Goal: Transaction & Acquisition: Purchase product/service

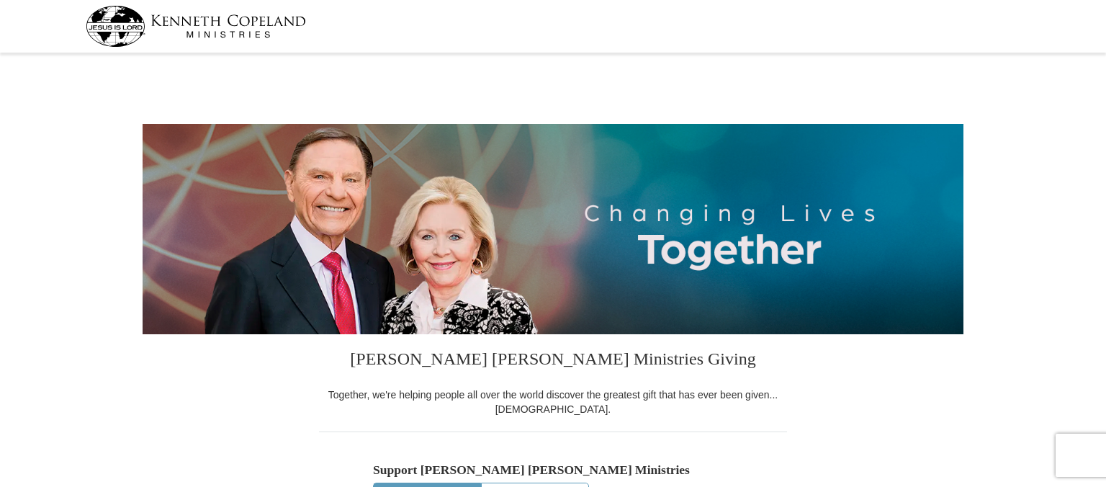
select select "MN"
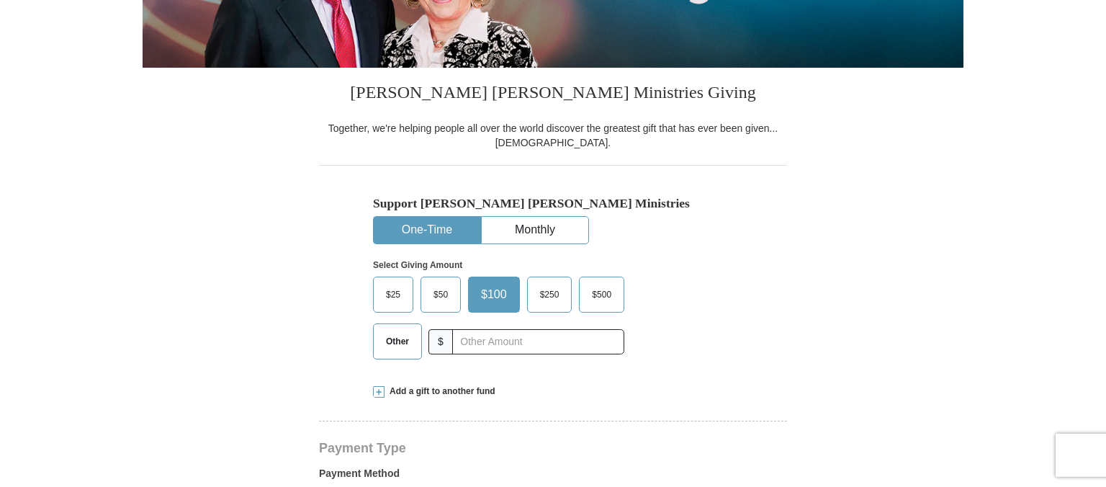
scroll to position [304, 0]
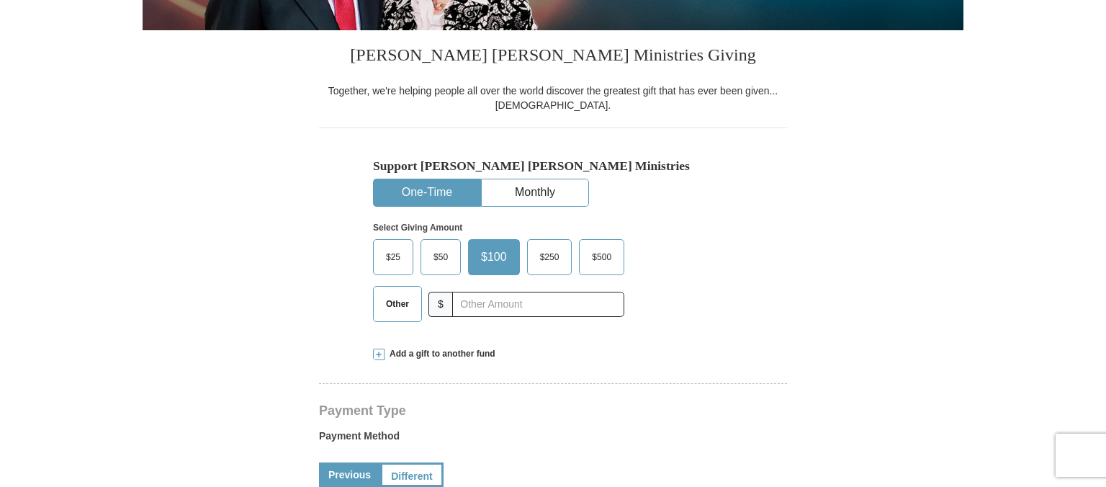
click at [394, 306] on span "Other" at bounding box center [397, 304] width 37 height 22
click at [0, 0] on input "Other" at bounding box center [0, 0] width 0 height 0
click at [378, 351] on span at bounding box center [379, 354] width 12 height 12
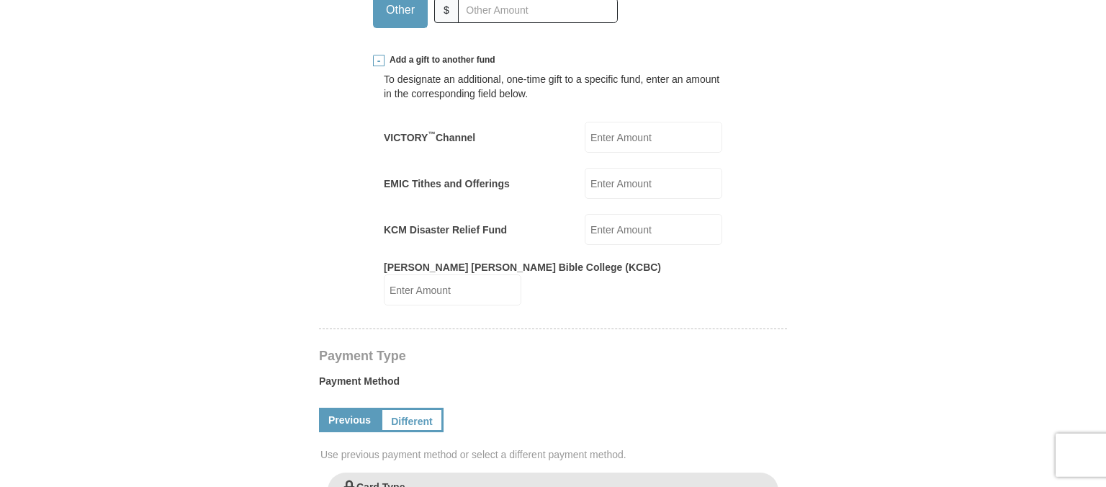
scroll to position [456, 0]
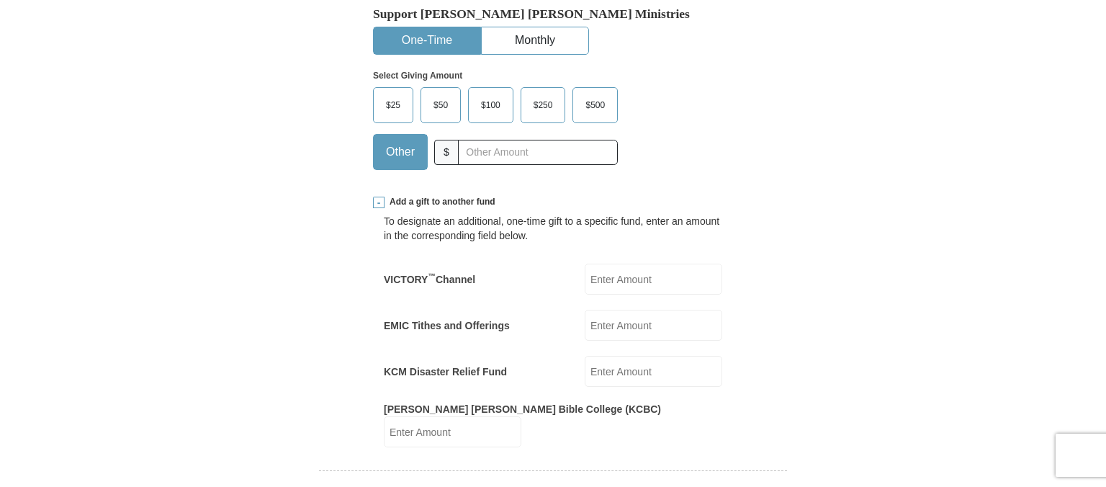
click at [615, 321] on input "EMIC Tithes and Offerings" at bounding box center [652, 325] width 137 height 31
type input "160.00"
click at [612, 363] on input "KCM Disaster Relief Fund" at bounding box center [652, 371] width 137 height 31
type input "5.00"
click at [521, 416] on input "[PERSON_NAME] [PERSON_NAME] Bible College (KCBC)" at bounding box center [452, 431] width 137 height 31
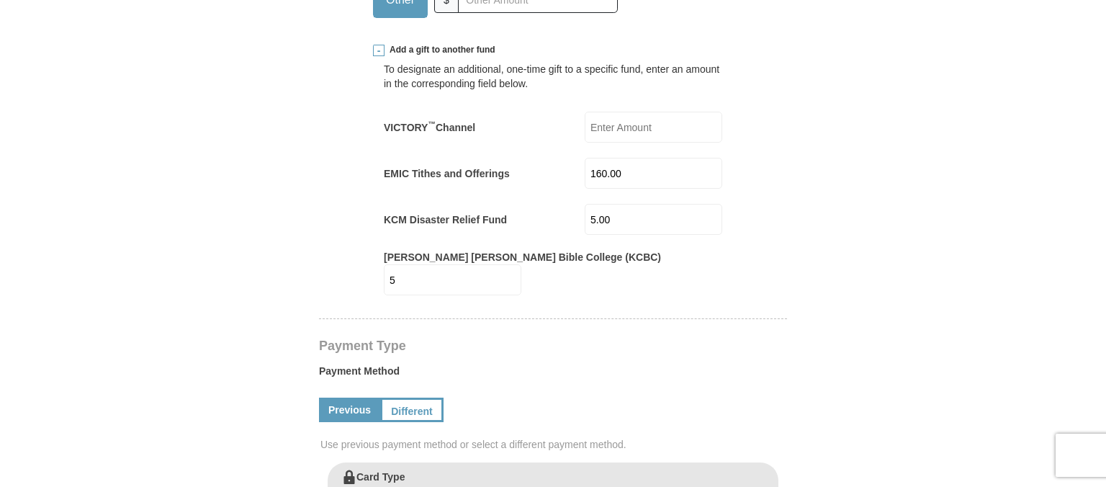
type input "5"
click at [681, 340] on h4 "Payment Type" at bounding box center [553, 346] width 468 height 12
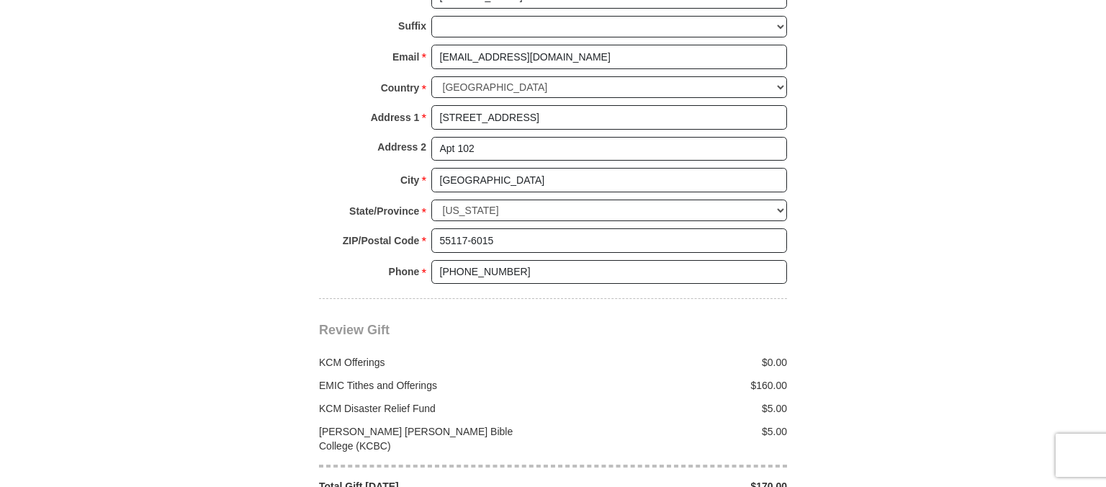
scroll to position [1444, 0]
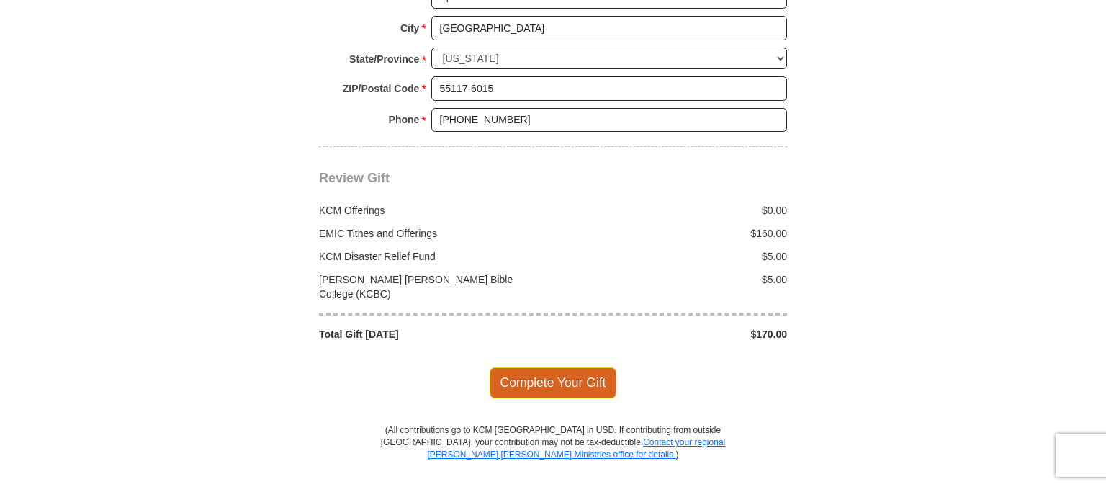
click at [538, 367] on span "Complete Your Gift" at bounding box center [552, 382] width 127 height 30
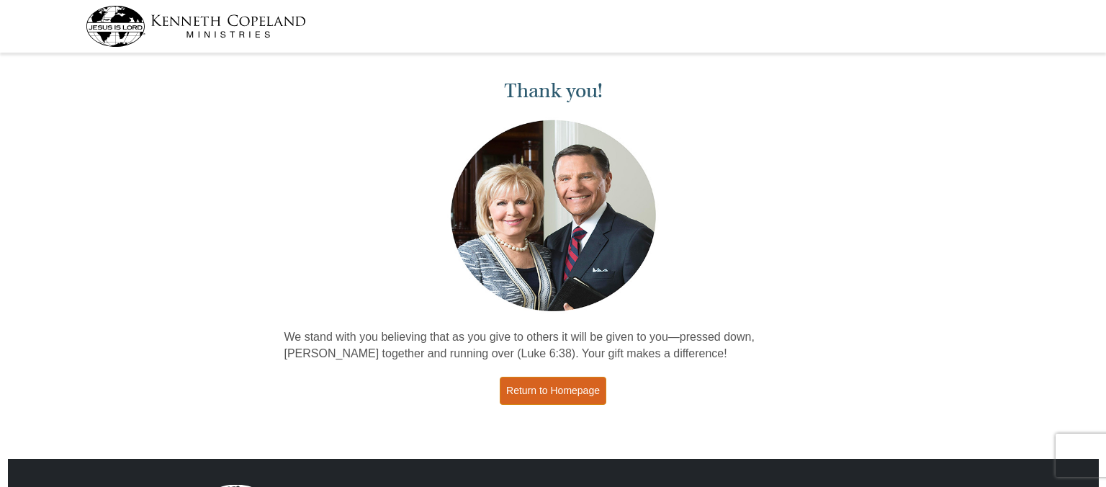
click at [520, 392] on link "Return to Homepage" at bounding box center [553, 390] width 107 height 28
